Goal: Navigation & Orientation: Find specific page/section

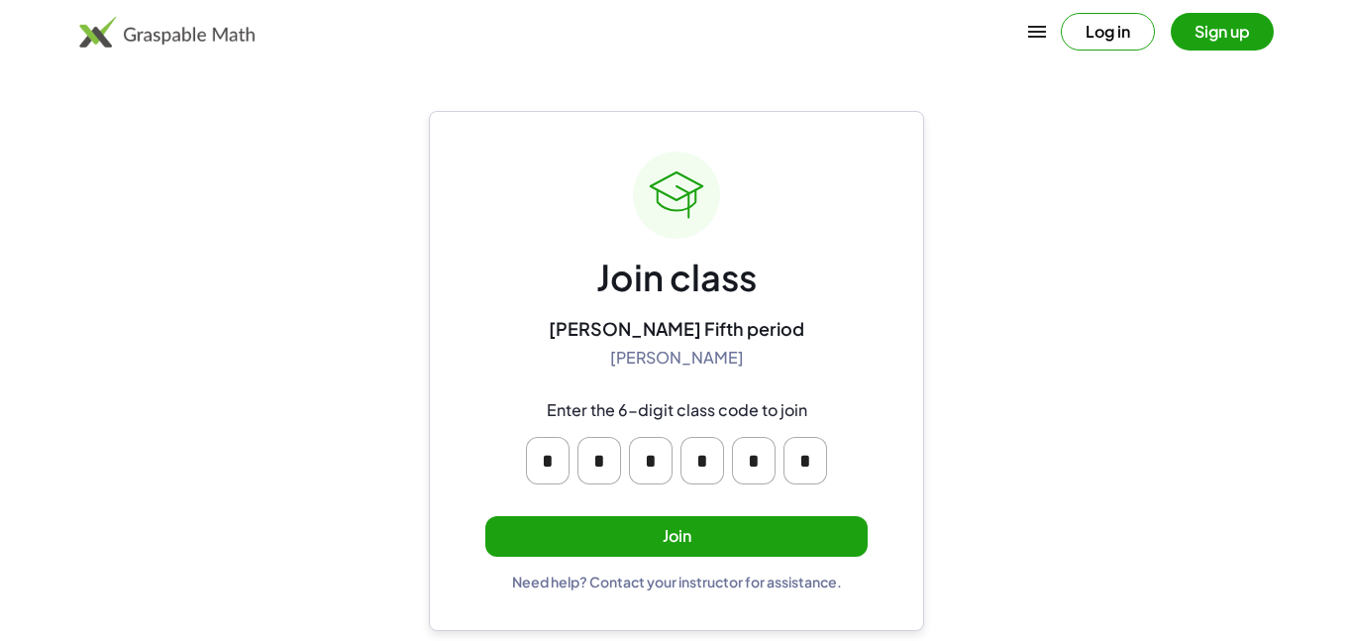
click at [792, 532] on button "Join" at bounding box center [676, 536] width 382 height 41
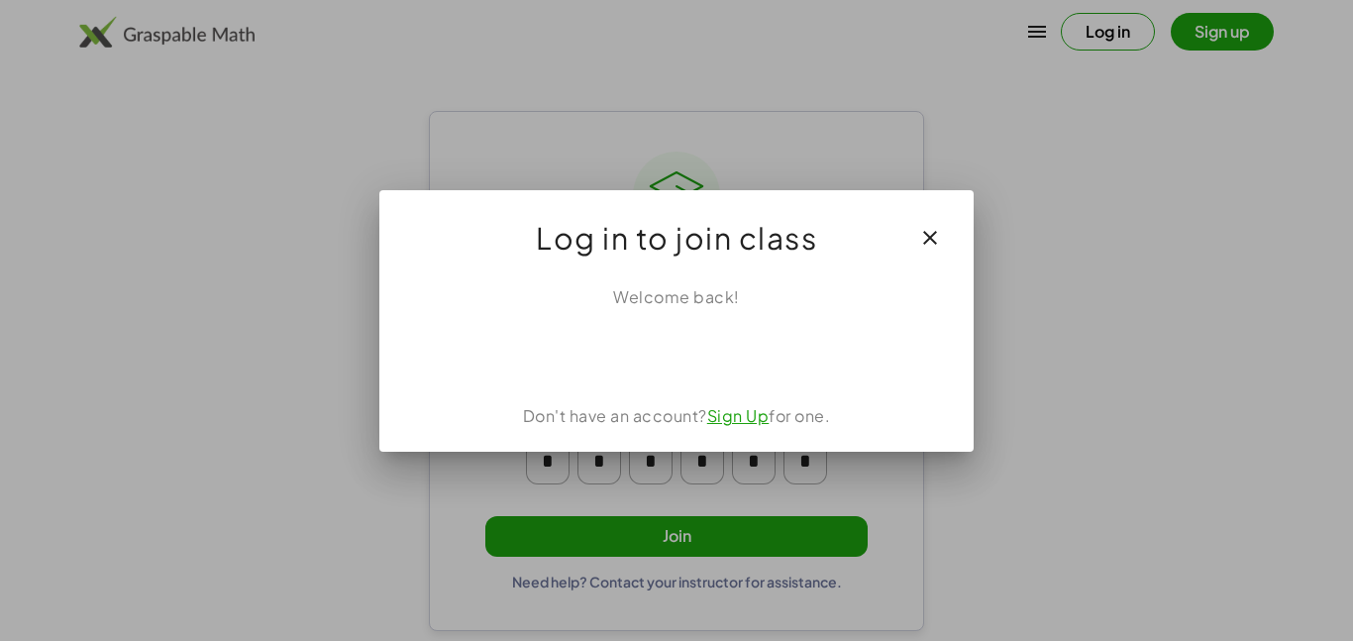
click at [743, 376] on div "Welcome back! Don't have an account? Sign Up for one." at bounding box center [676, 360] width 594 height 182
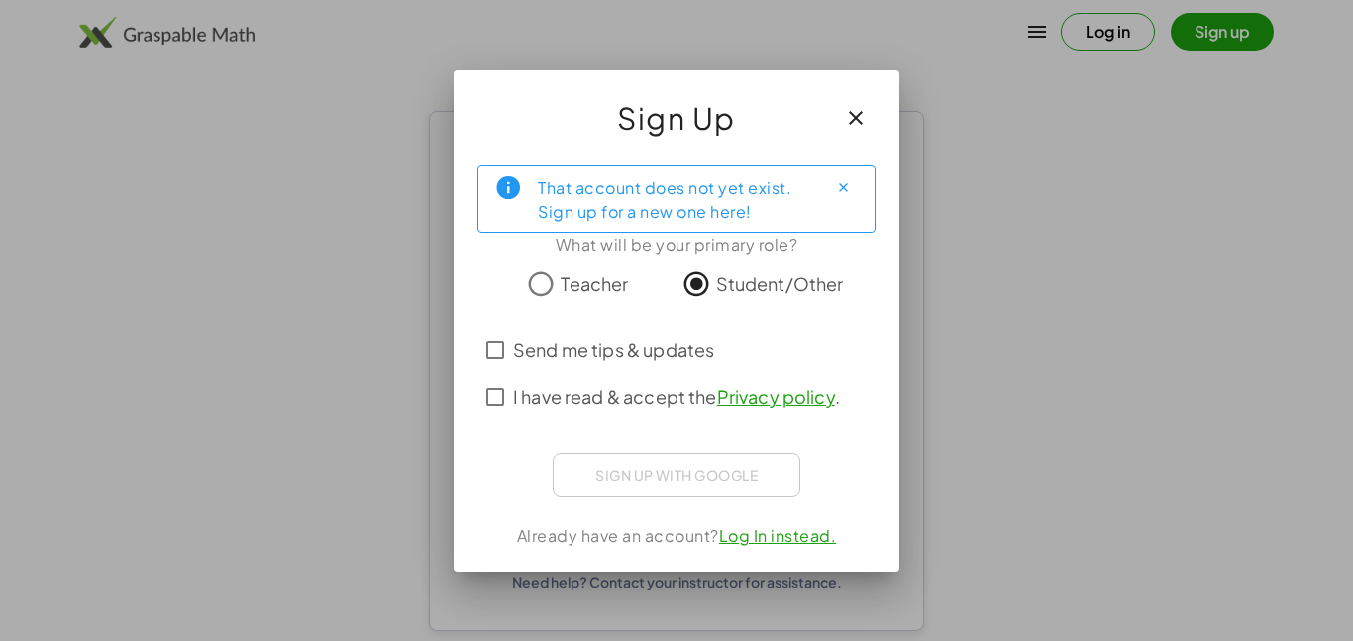
click at [632, 343] on span "Send me tips & updates" at bounding box center [613, 349] width 201 height 27
click at [632, 357] on span "Send me tips & updates" at bounding box center [613, 349] width 201 height 27
click at [628, 389] on span "I have read & accept the Privacy policy ." at bounding box center [676, 396] width 327 height 27
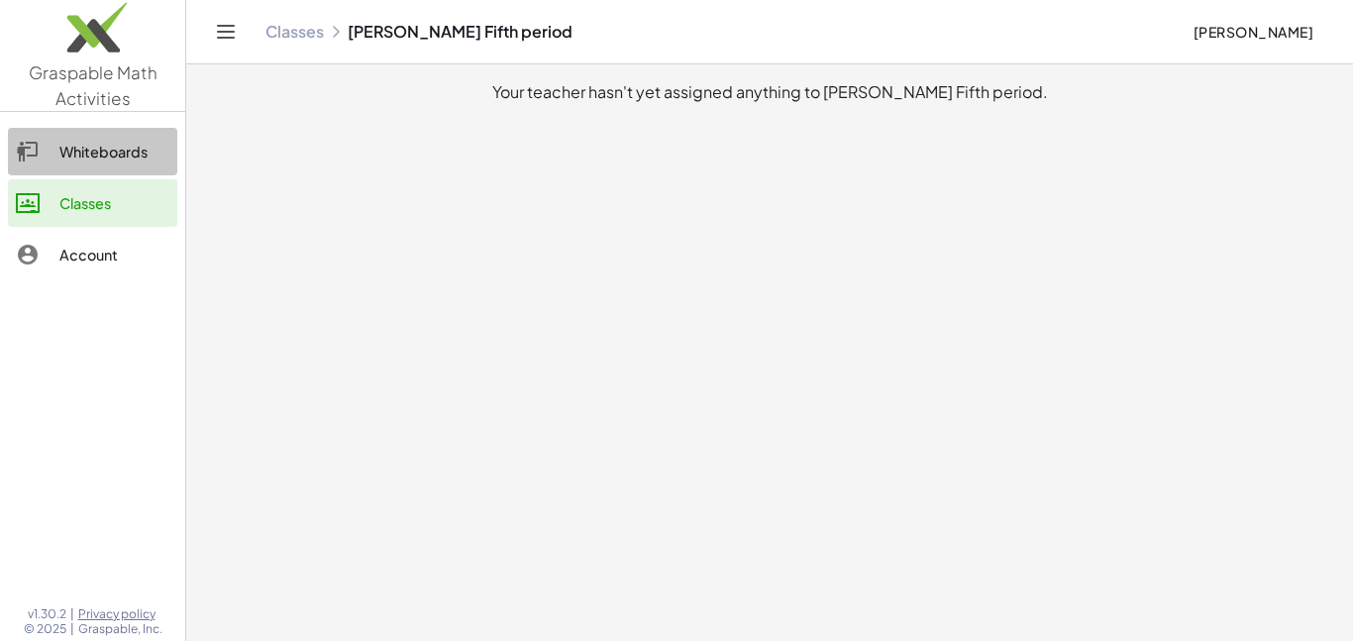
click at [135, 155] on div "Whiteboards" at bounding box center [114, 152] width 110 height 24
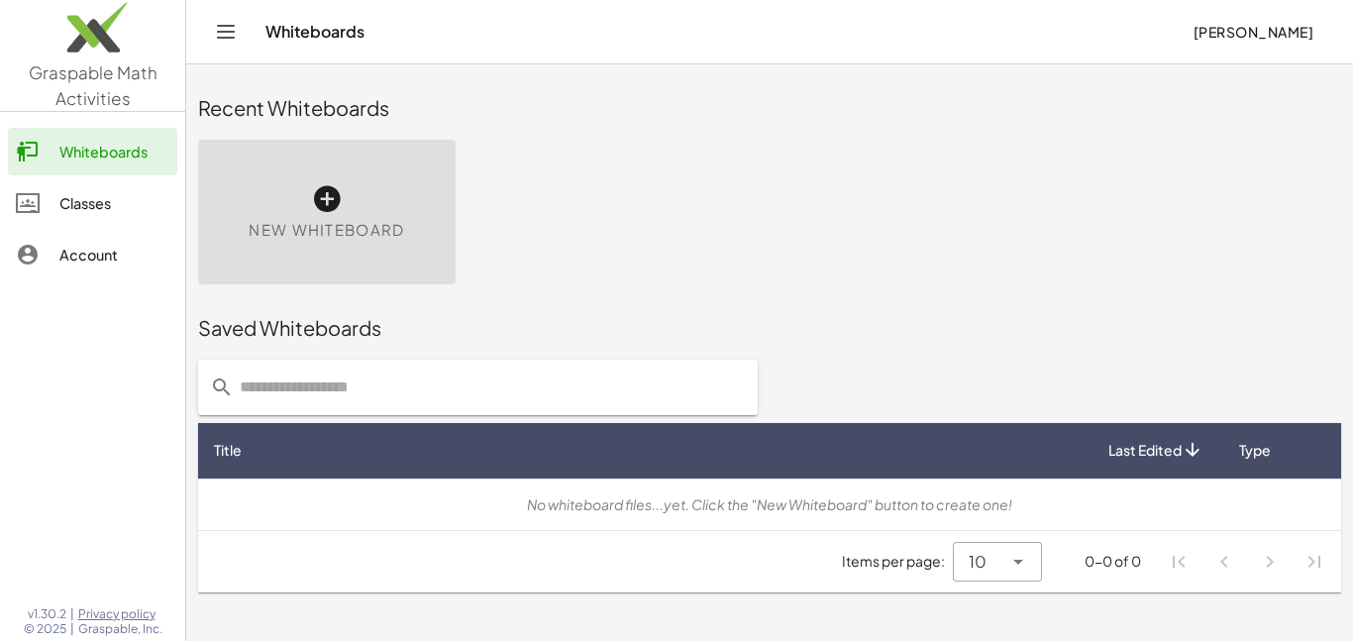
click at [132, 210] on div "Classes" at bounding box center [114, 203] width 110 height 24
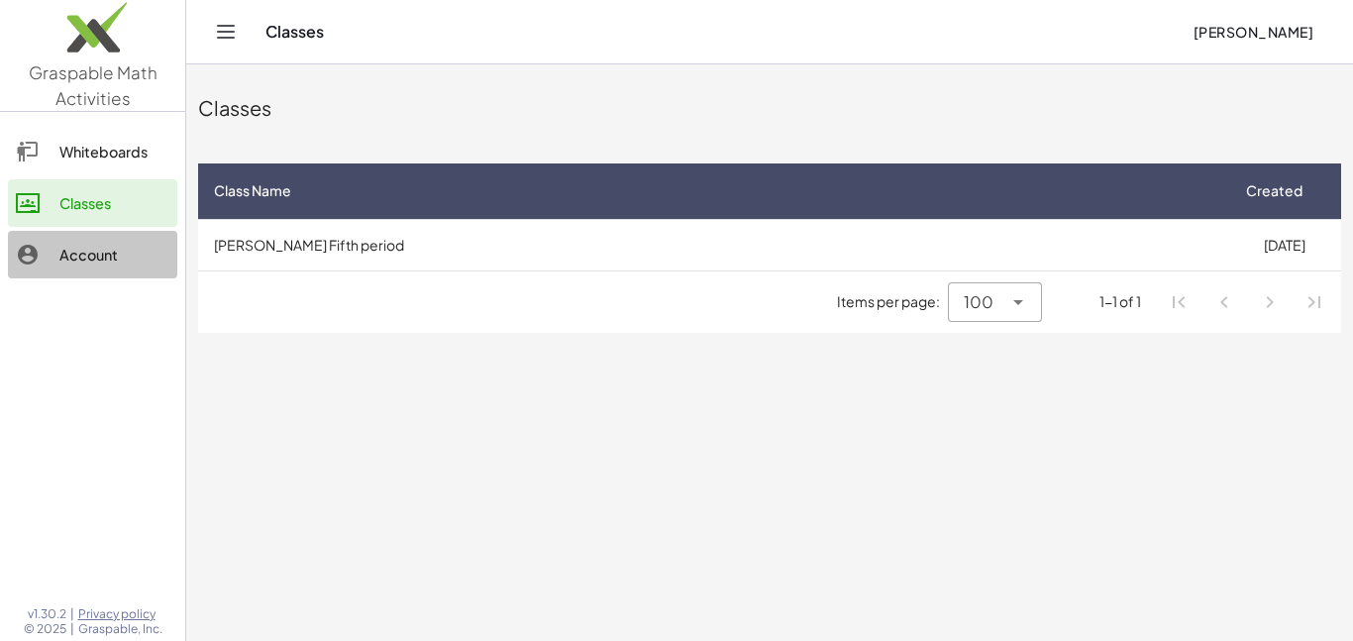
click at [113, 251] on div "Account" at bounding box center [114, 255] width 110 height 24
